Goal: Transaction & Acquisition: Purchase product/service

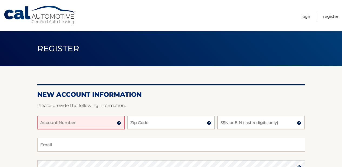
click at [78, 118] on input "Account Number" at bounding box center [80, 123] width 87 height 14
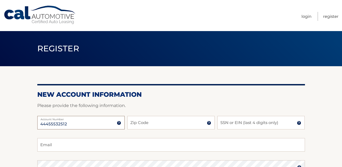
type input "44455532512"
type input "10573"
click at [241, 128] on input "SSN or EIN (last 4 digits only)" at bounding box center [260, 123] width 87 height 14
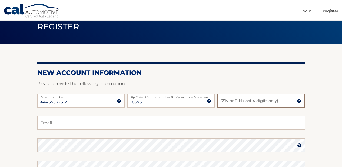
scroll to position [26, 0]
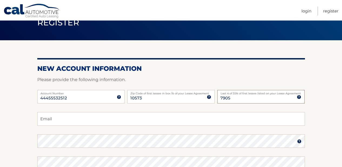
type input "7905"
click at [90, 111] on div "44455532512 Account Number 11 digit account number provided on your coupon book…" at bounding box center [171, 101] width 268 height 22
click at [91, 122] on input "Email" at bounding box center [171, 119] width 268 height 14
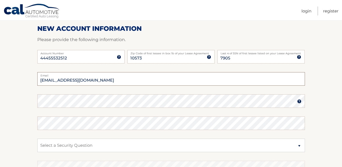
scroll to position [80, 0]
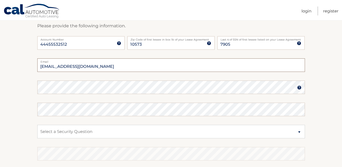
type input "kimka_28@hotmail.com"
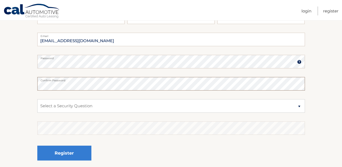
scroll to position [107, 0]
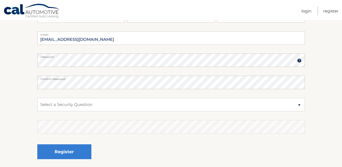
click at [116, 112] on fieldset "kimka_28@hotmail.com Email Password Password should be a minimum of 6 character…" at bounding box center [171, 100] width 268 height 139
click at [116, 106] on select "Select a Security Question What was the name of your elementary school? What is…" at bounding box center [171, 105] width 268 height 14
select select "2"
click at [37, 98] on select "Select a Security Question What was the name of your elementary school? What is…" at bounding box center [171, 105] width 268 height 14
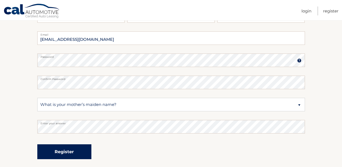
click at [75, 156] on button "Register" at bounding box center [64, 151] width 54 height 15
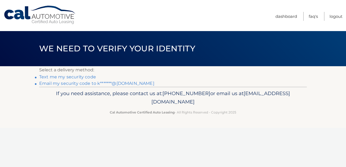
click at [86, 78] on link "Text me my security code" at bounding box center [67, 76] width 57 height 5
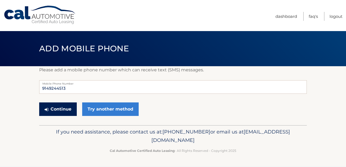
click at [69, 112] on button "Continue" at bounding box center [58, 109] width 38 height 14
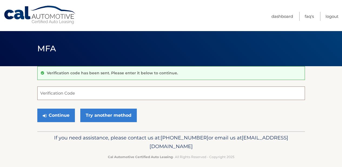
click at [71, 94] on input "Verification Code" at bounding box center [171, 93] width 268 height 14
click at [66, 90] on input "Verification Code" at bounding box center [171, 93] width 268 height 14
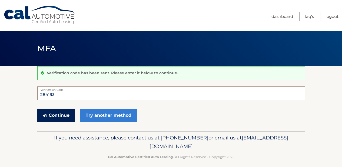
type input "284193"
click at [65, 114] on button "Continue" at bounding box center [56, 116] width 38 height 14
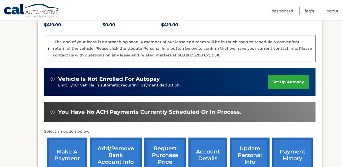
scroll to position [149, 0]
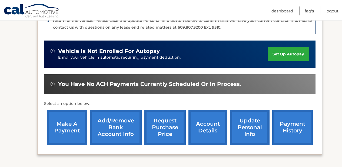
click at [66, 128] on link "make a payment" at bounding box center [67, 127] width 41 height 35
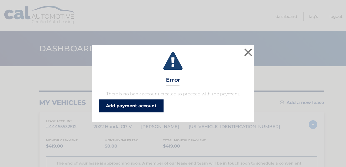
click at [143, 103] on link "Add payment account" at bounding box center [131, 105] width 65 height 13
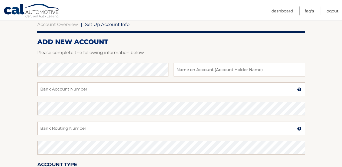
scroll to position [78, 0]
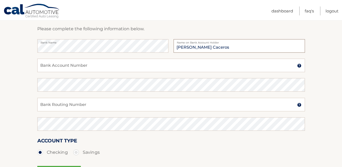
type input "[PERSON_NAME]"
click at [208, 64] on input "Bank Account Number" at bounding box center [171, 66] width 268 height 14
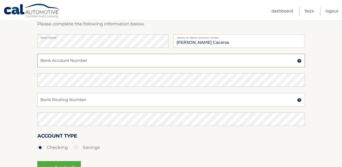
scroll to position [86, 0]
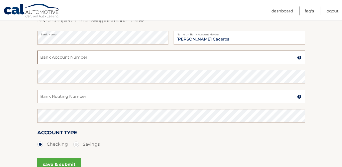
click at [88, 59] on input "Bank Account Number" at bounding box center [171, 58] width 268 height 14
type input "781573867"
click at [50, 99] on input "Bank Routing Number" at bounding box center [171, 97] width 268 height 14
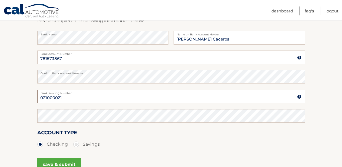
type input "021000021"
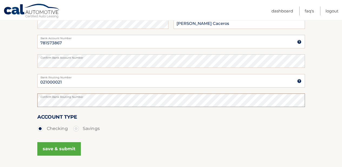
scroll to position [105, 0]
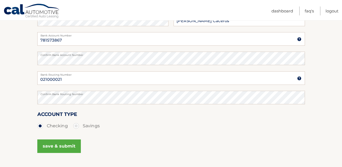
click at [52, 147] on button "save & submit" at bounding box center [59, 146] width 44 height 14
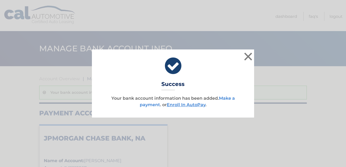
click at [230, 98] on link "Make a payment" at bounding box center [187, 102] width 95 height 12
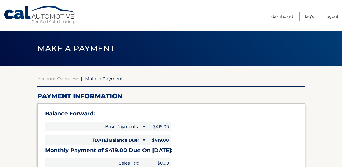
select select "NTIyOTBiZjUtYjIwZC00ZDUwLTlmMTQtOTIyMTQ2ZGIyYzVk"
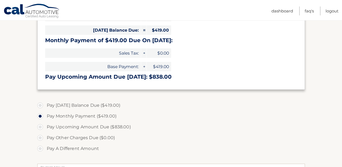
scroll to position [111, 0]
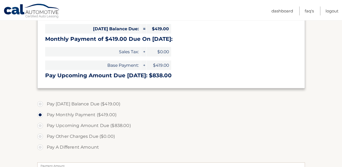
click at [66, 107] on label "Pay [DATE] Balance Due ($419.00)" at bounding box center [171, 104] width 268 height 11
click at [45, 107] on input "Pay [DATE] Balance Due ($419.00)" at bounding box center [41, 103] width 5 height 9
radio input "true"
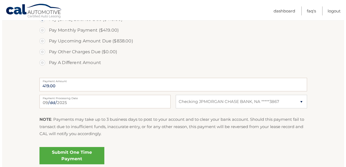
scroll to position [201, 0]
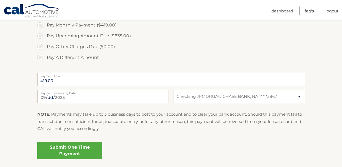
click at [68, 150] on link "Submit One Time Payment" at bounding box center [69, 150] width 65 height 17
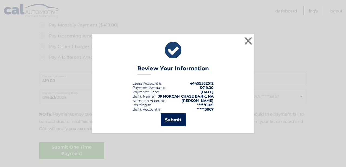
click at [179, 120] on button "Submit" at bounding box center [173, 120] width 25 height 13
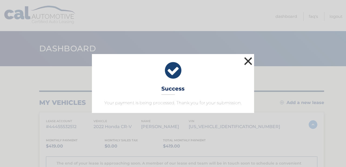
click at [247, 64] on button "×" at bounding box center [248, 61] width 11 height 11
